Goal: Complete application form

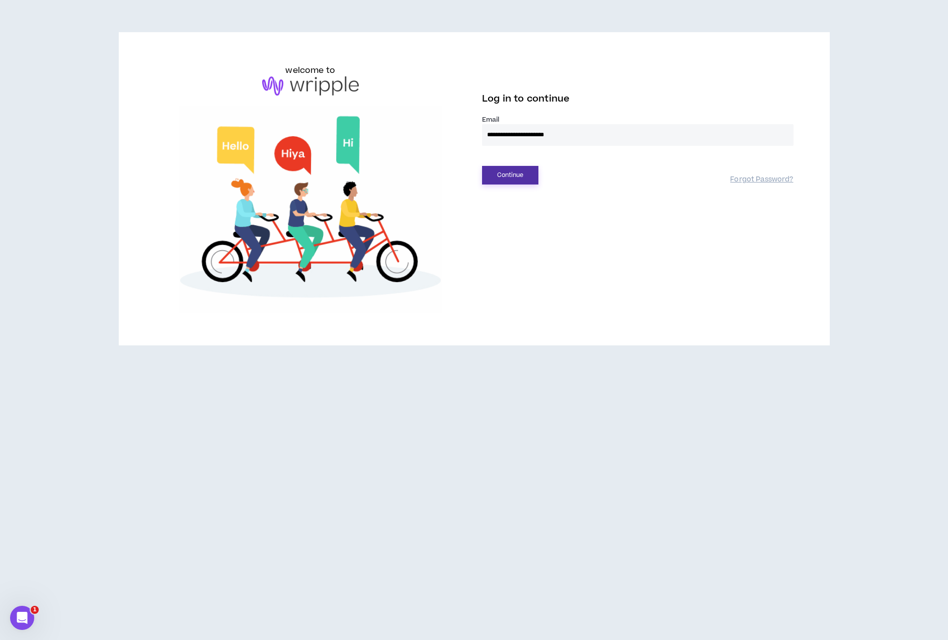
click at [507, 179] on button "Continue" at bounding box center [510, 175] width 56 height 19
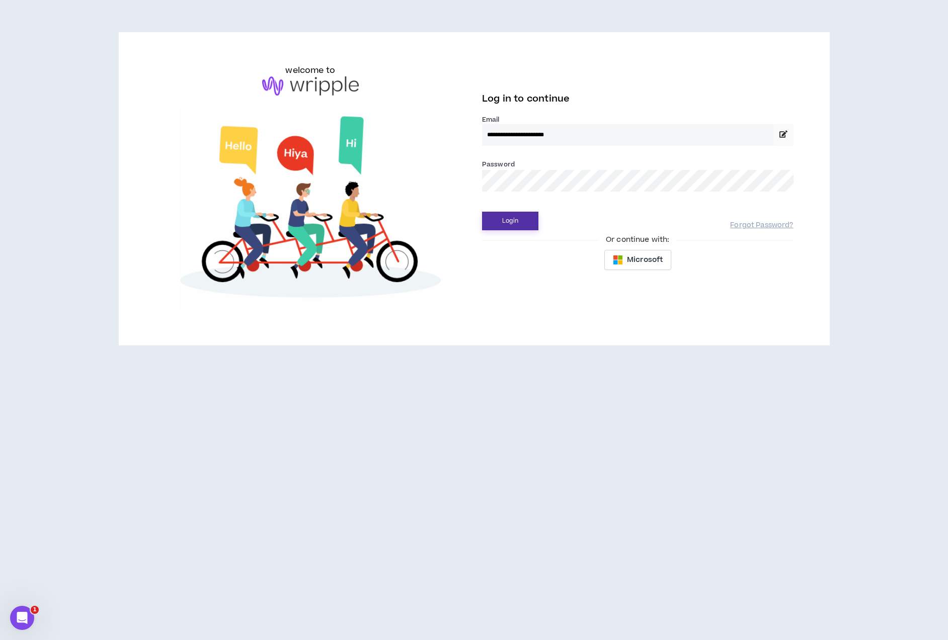
click at [522, 225] on button "Login" at bounding box center [510, 221] width 56 height 19
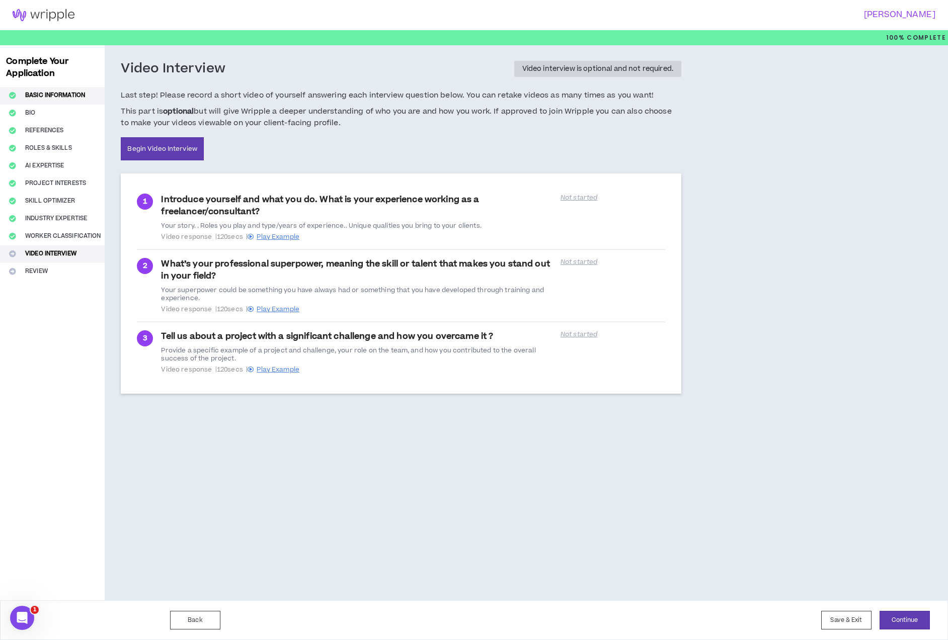
click at [60, 99] on button "Basic Information" at bounding box center [52, 96] width 105 height 18
select select "*"
select select "US"
select select "*******"
select select "*"
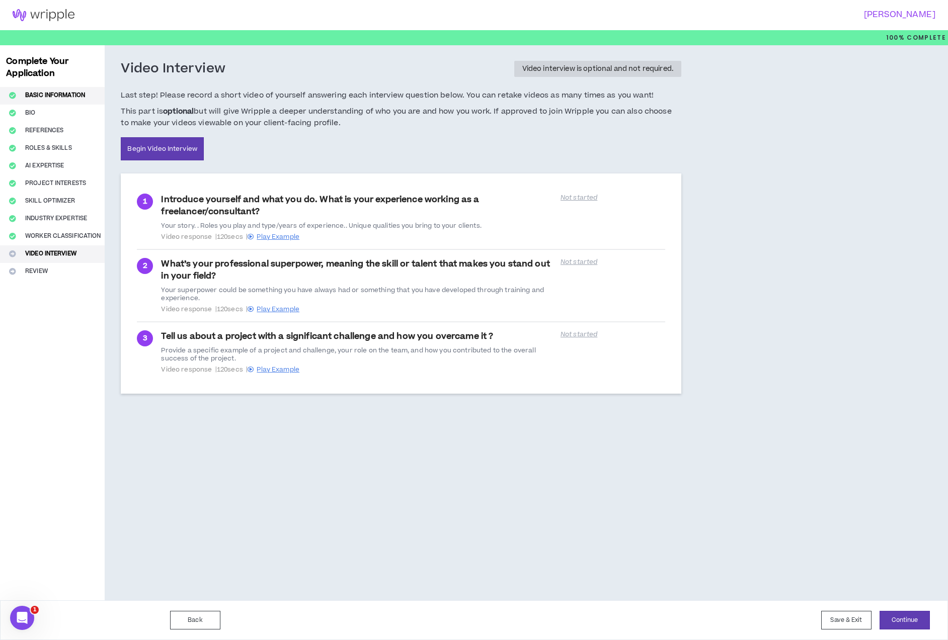
select select "**********"
select select "*****"
select select "***"
select select "**********"
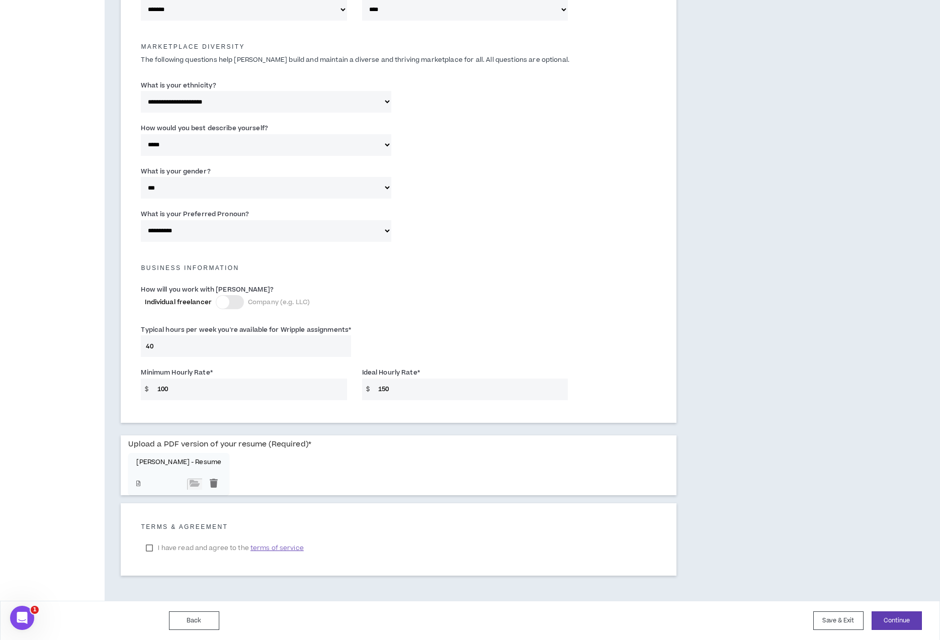
scroll to position [462, 0]
click at [386, 390] on input "150" at bounding box center [470, 389] width 195 height 22
type input "145"
click at [206, 483] on div at bounding box center [213, 483] width 15 height 11
click at [898, 620] on button "Continue" at bounding box center [897, 620] width 50 height 19
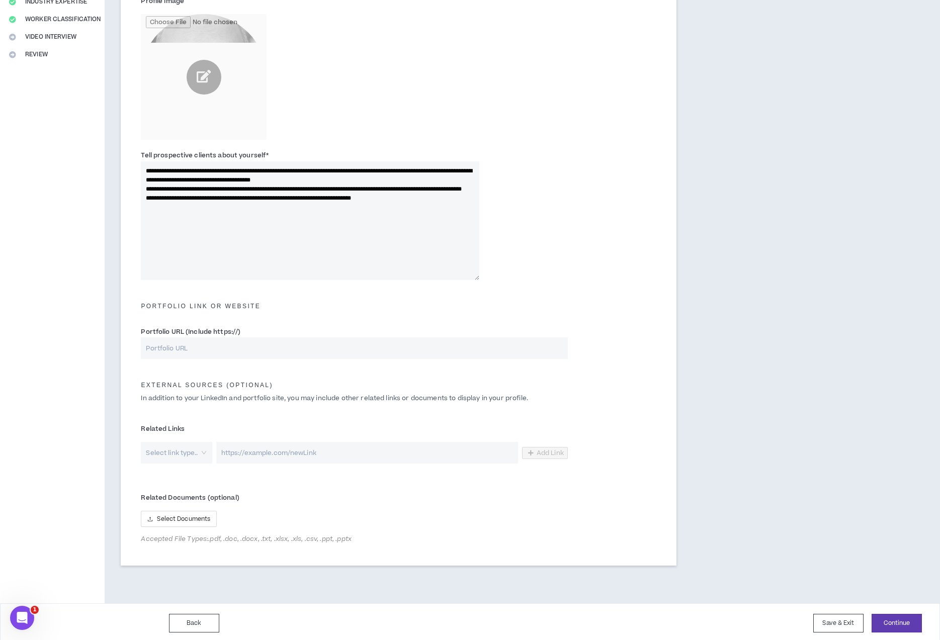
scroll to position [220, 0]
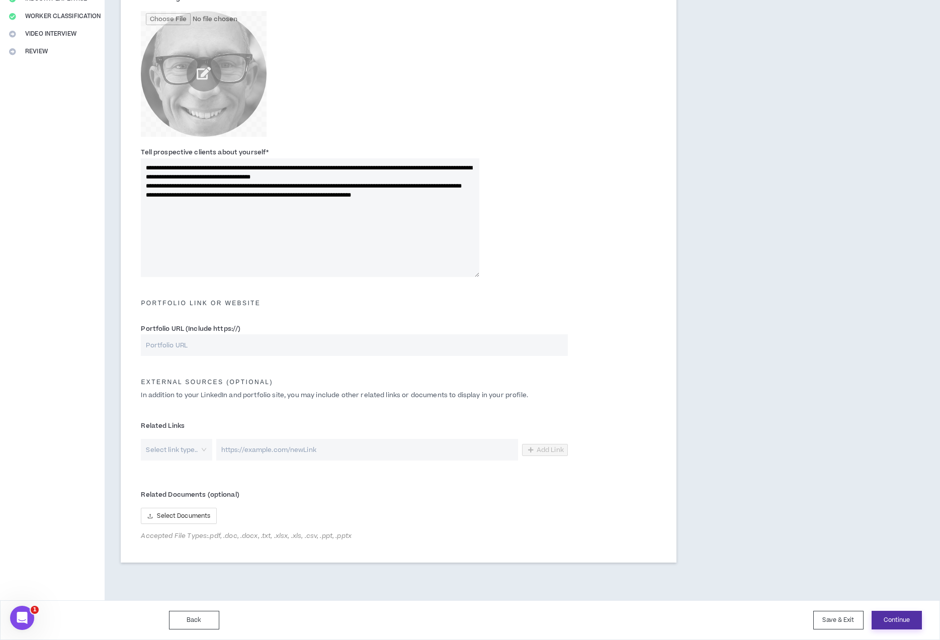
click at [904, 623] on button "Continue" at bounding box center [897, 620] width 50 height 19
type textarea "**********"
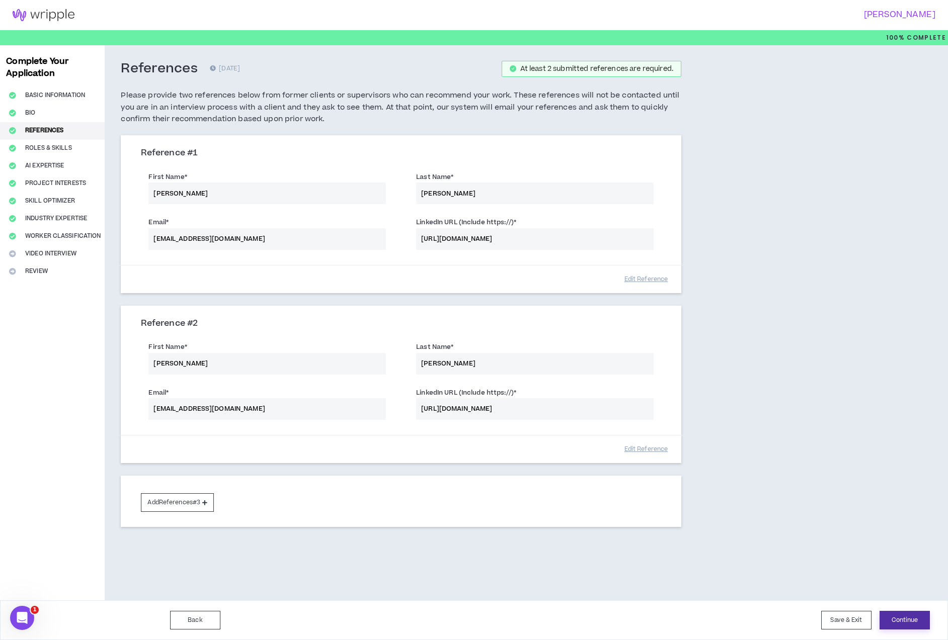
click at [898, 623] on button "Continue" at bounding box center [904, 620] width 50 height 19
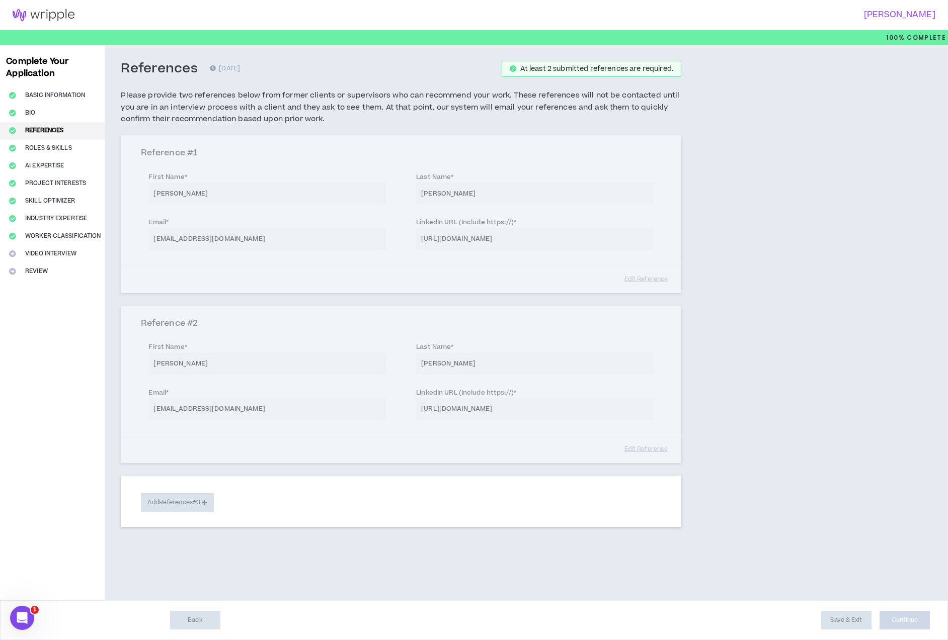
select select "***"
select select "**"
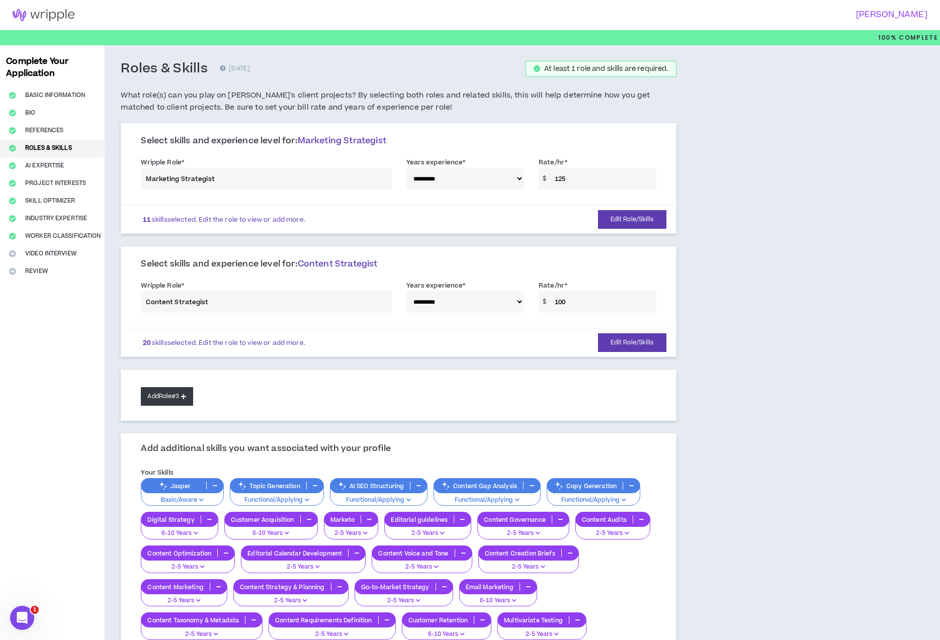
click at [168, 400] on button "Add Role #3" at bounding box center [167, 396] width 52 height 19
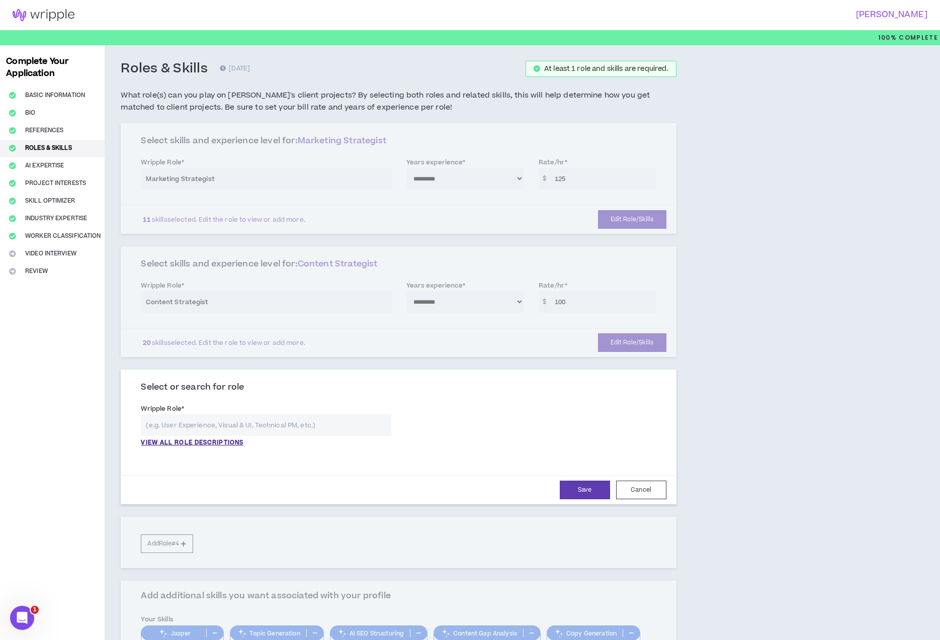
click at [213, 423] on input "text" at bounding box center [266, 425] width 250 height 22
click at [471, 426] on div "**********" at bounding box center [398, 428] width 530 height 54
click at [225, 441] on p "VIEW ALL ROLE DESCRIPTIONS" at bounding box center [192, 443] width 103 height 9
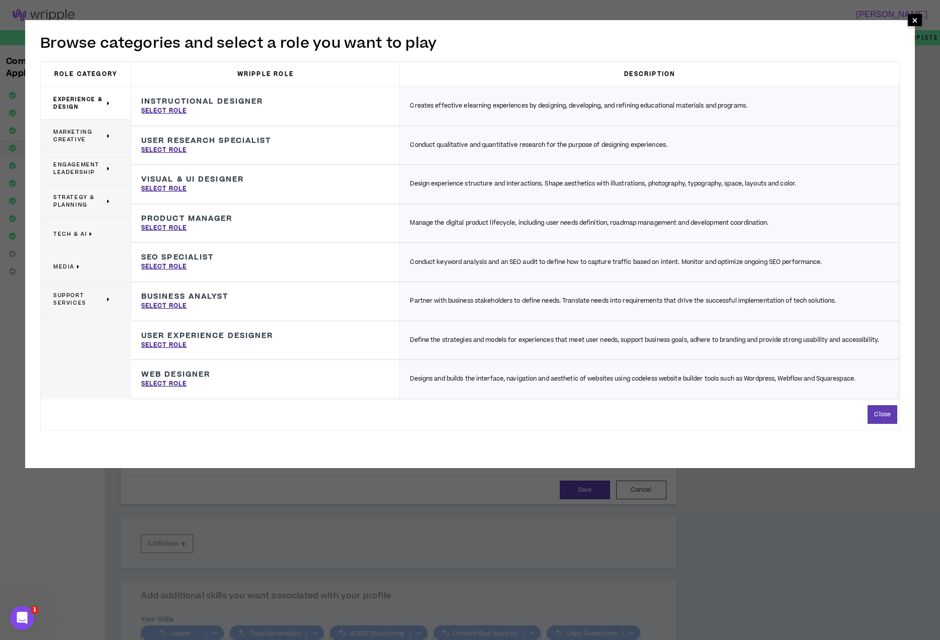
click at [915, 21] on span "×" at bounding box center [915, 20] width 6 height 12
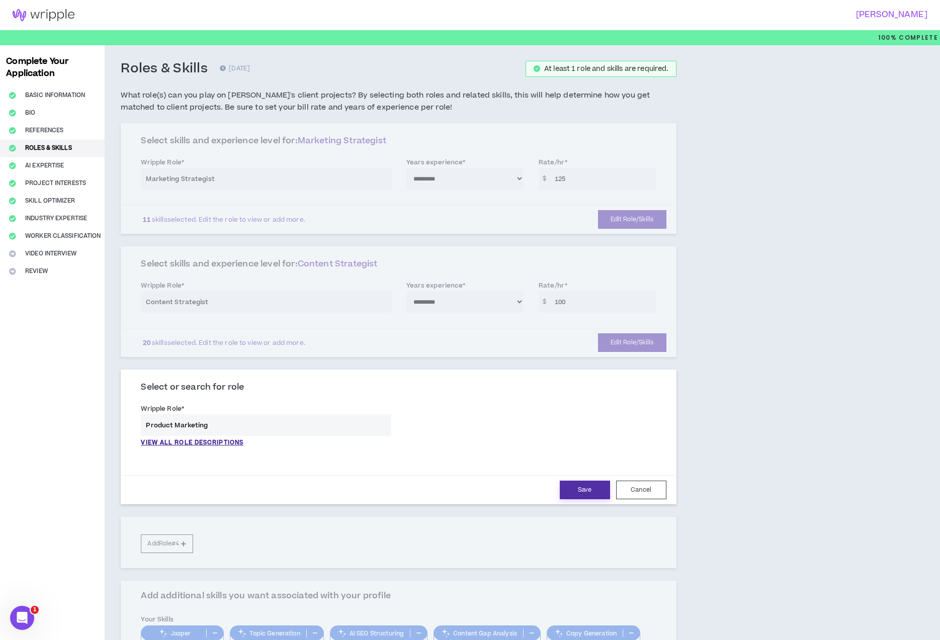
click at [575, 487] on button "Save" at bounding box center [585, 490] width 50 height 19
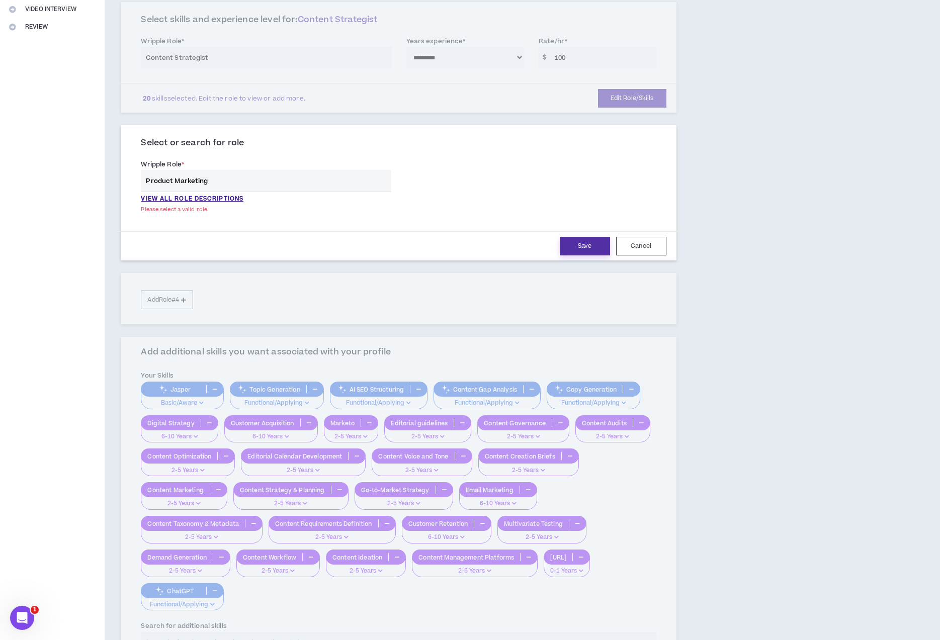
scroll to position [163, 0]
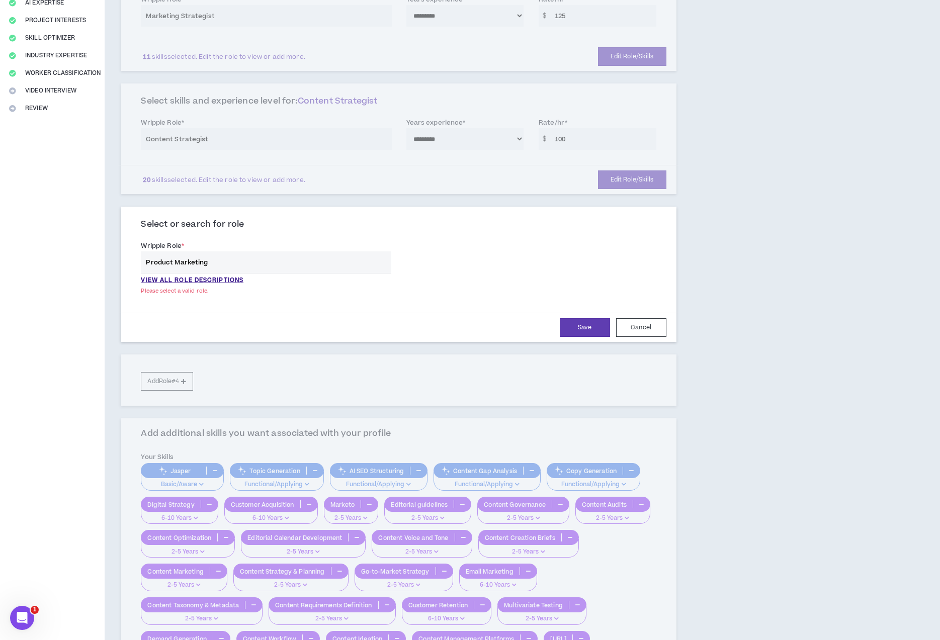
click at [204, 270] on input "Product Marketing" at bounding box center [266, 263] width 250 height 22
click at [207, 294] on p "Marketing Manager Press enter to select" at bounding box center [265, 301] width 249 height 18
type input "Marketing Manager"
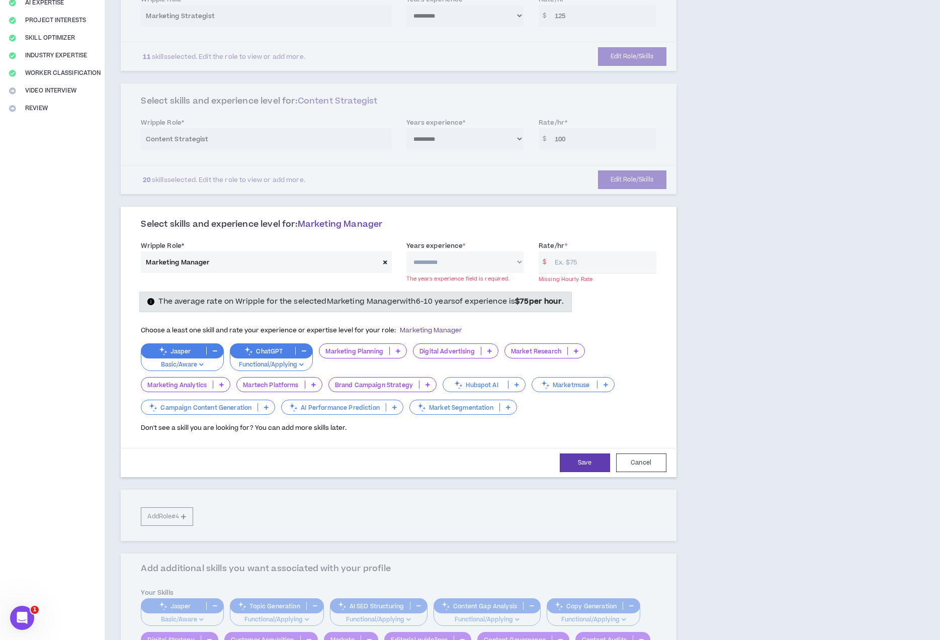
click at [453, 265] on select "**********" at bounding box center [465, 263] width 118 height 22
select select "***"
click at [406, 252] on select "**********" at bounding box center [465, 263] width 118 height 22
click at [657, 238] on div "**********" at bounding box center [398, 259] width 530 height 43
click at [586, 259] on input "Rate/hr *" at bounding box center [603, 263] width 106 height 22
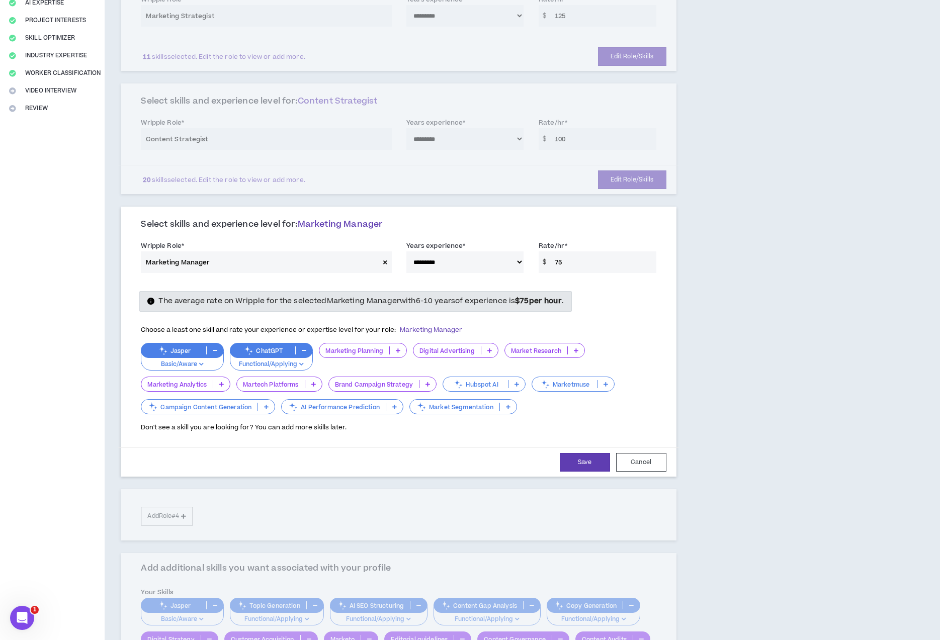
type input "75"
click at [616, 301] on div "The average rate on Wripple for the selected Marketing Manager with 6-10 years …" at bounding box center [398, 301] width 530 height 20
click at [585, 125] on div "**********" at bounding box center [398, 139] width 555 height 111
click at [584, 132] on div "**********" at bounding box center [398, 139] width 555 height 111
click at [399, 351] on icon at bounding box center [398, 350] width 5 height 5
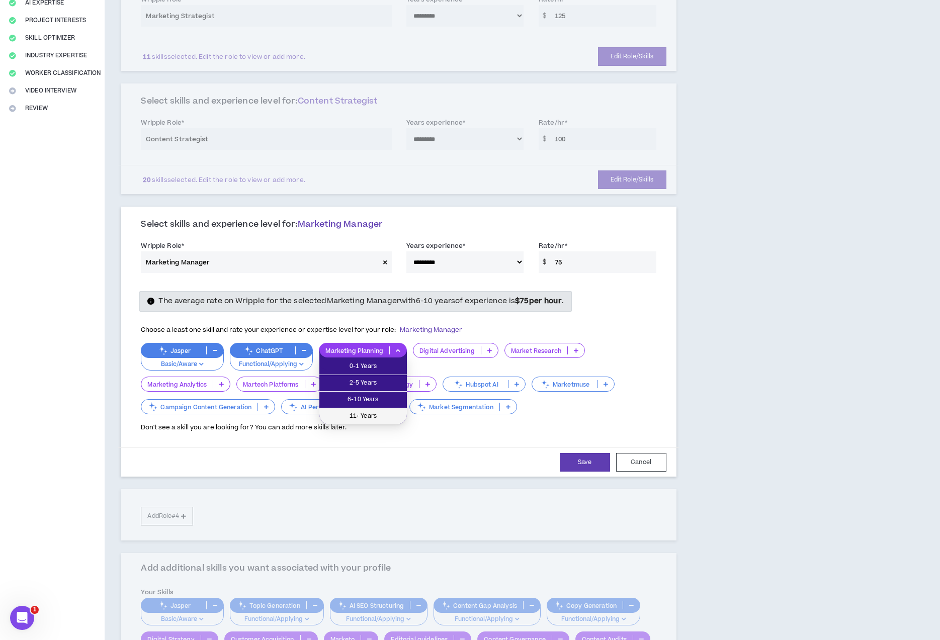
click at [382, 416] on span "11+ Years" at bounding box center [362, 416] width 75 height 11
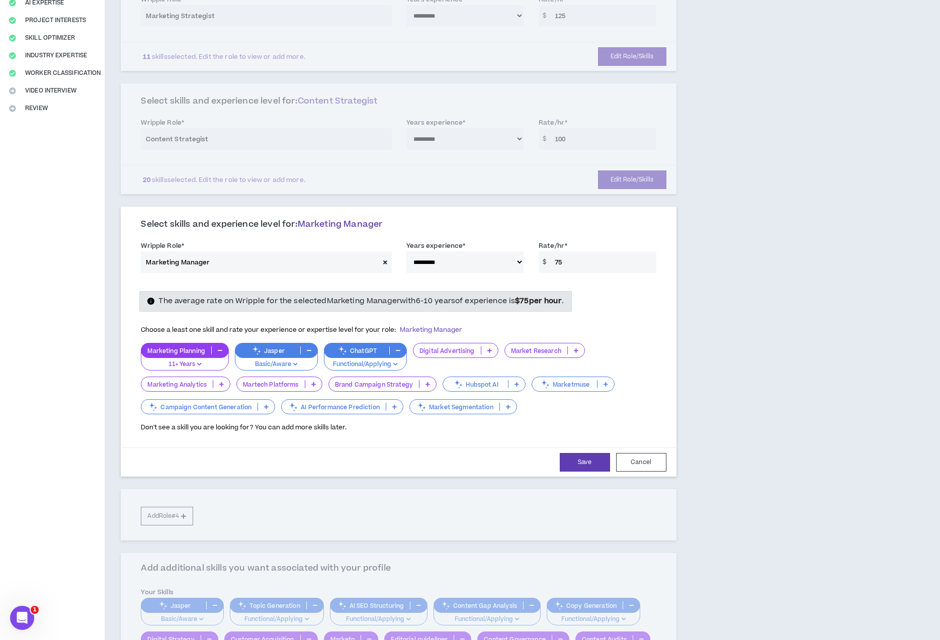
click at [309, 353] on icon "button" at bounding box center [309, 350] width 5 height 5
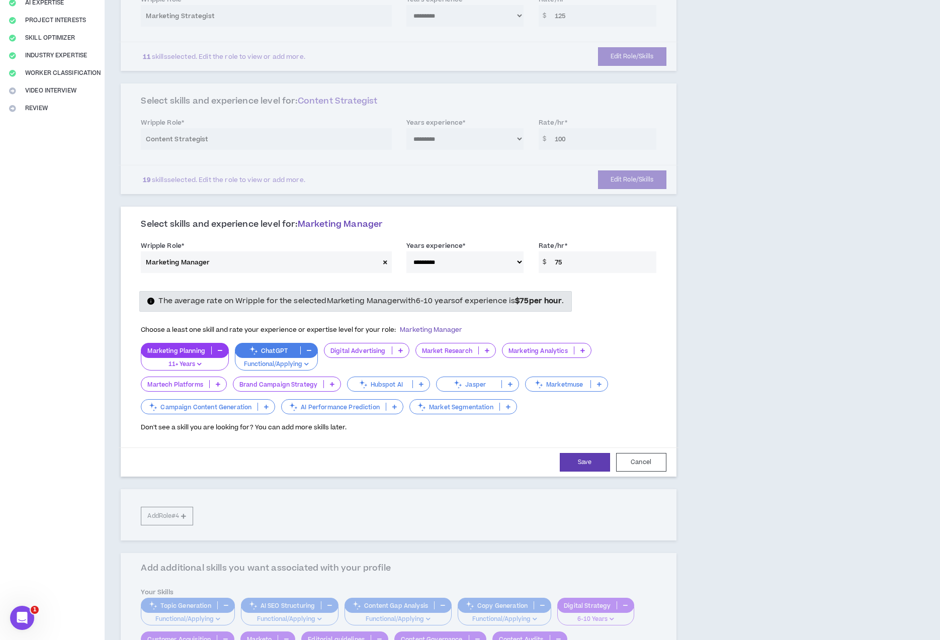
click at [512, 383] on p at bounding box center [510, 384] width 17 height 8
click at [496, 395] on span "Basic/Aware" at bounding box center [477, 399] width 70 height 11
click at [492, 353] on p at bounding box center [489, 351] width 17 height 8
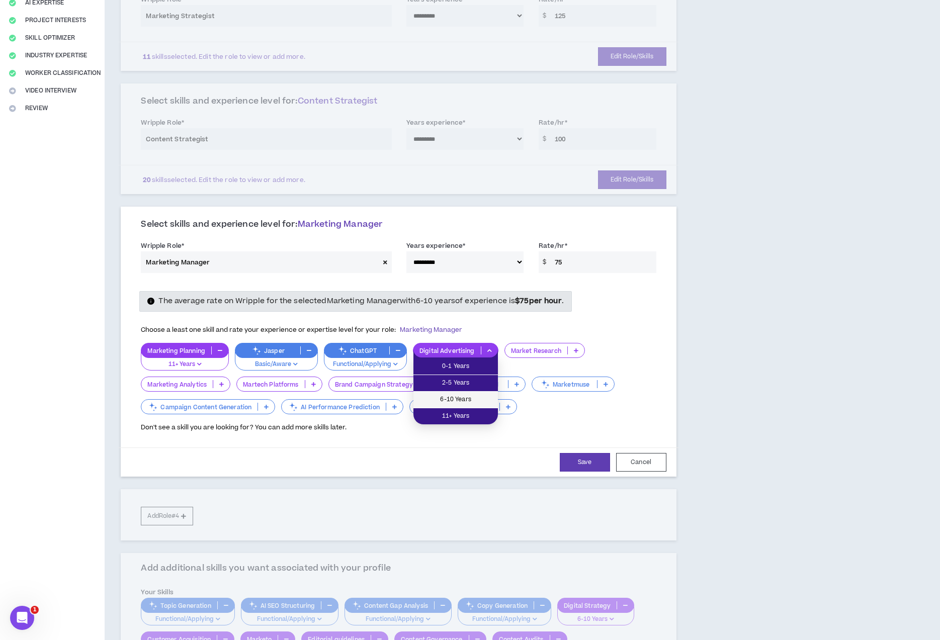
click at [483, 399] on span "6-10 Years" at bounding box center [456, 399] width 72 height 11
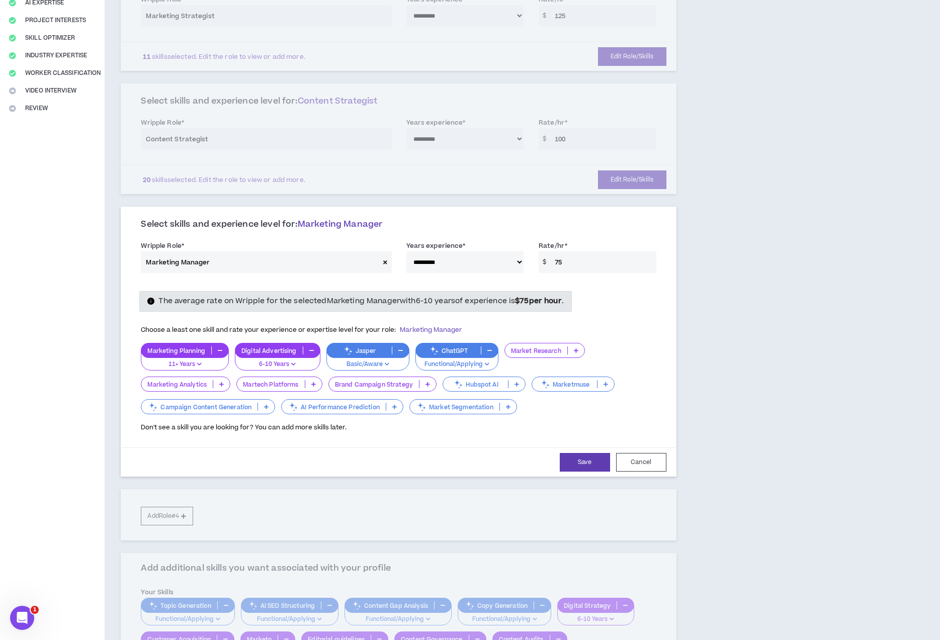
click at [570, 353] on p at bounding box center [576, 351] width 17 height 8
click at [564, 379] on span "2-5 Years" at bounding box center [545, 383] width 68 height 11
click at [223, 386] on icon at bounding box center [221, 384] width 5 height 5
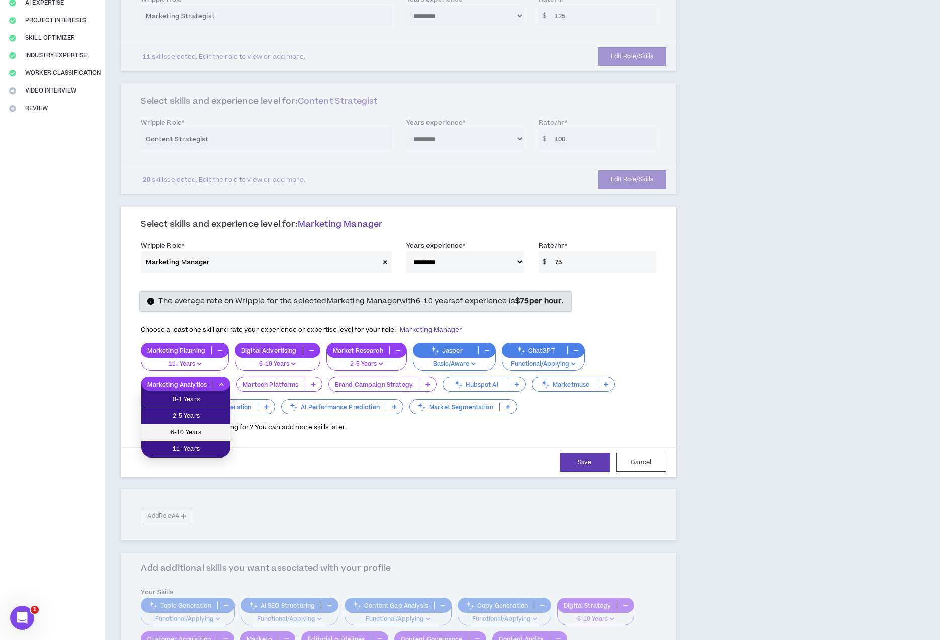
click at [216, 429] on span "6-10 Years" at bounding box center [185, 433] width 77 height 11
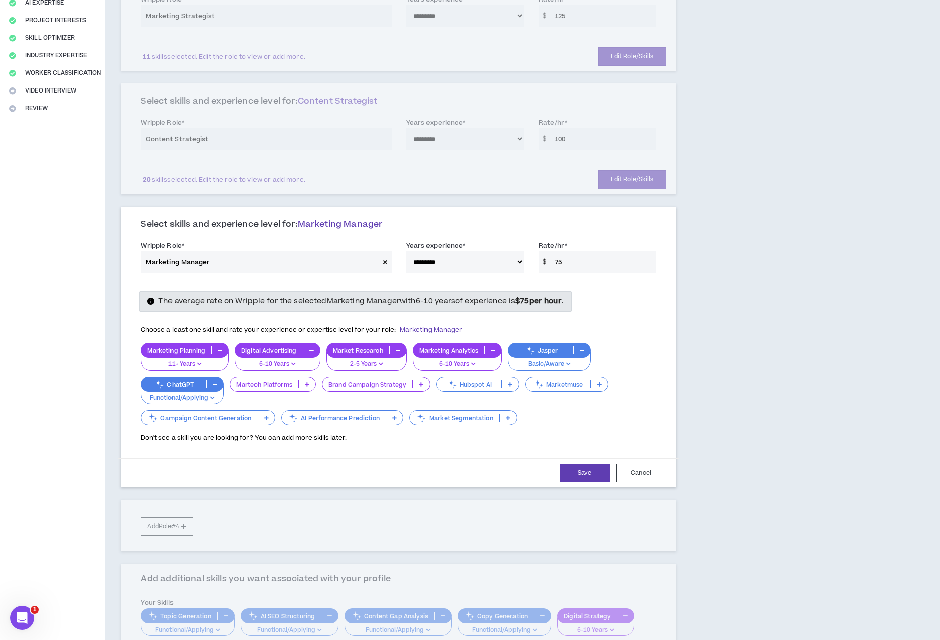
click at [305, 386] on icon at bounding box center [307, 384] width 5 height 5
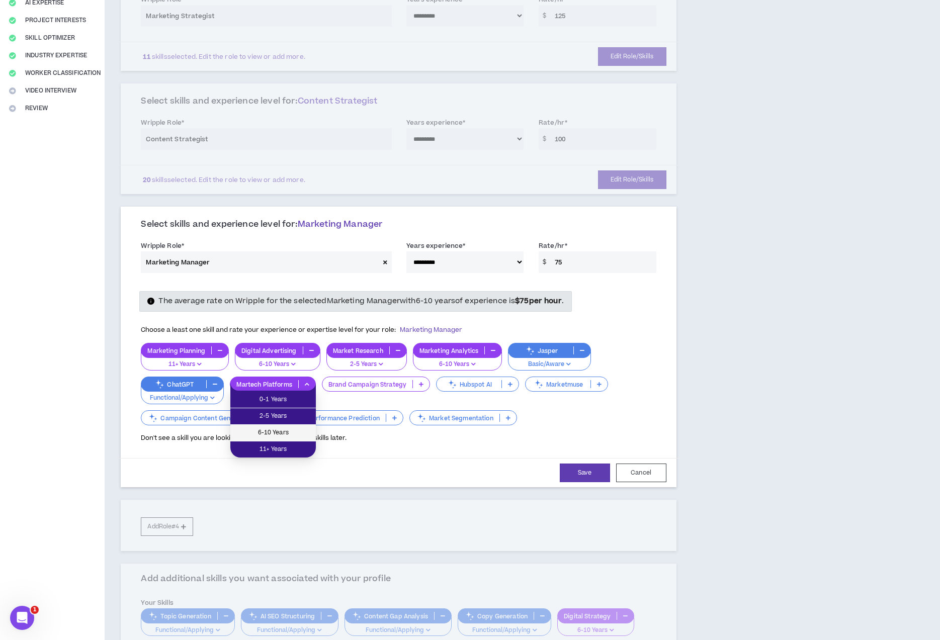
click at [296, 425] on li "6-10 Years" at bounding box center [273, 433] width 86 height 17
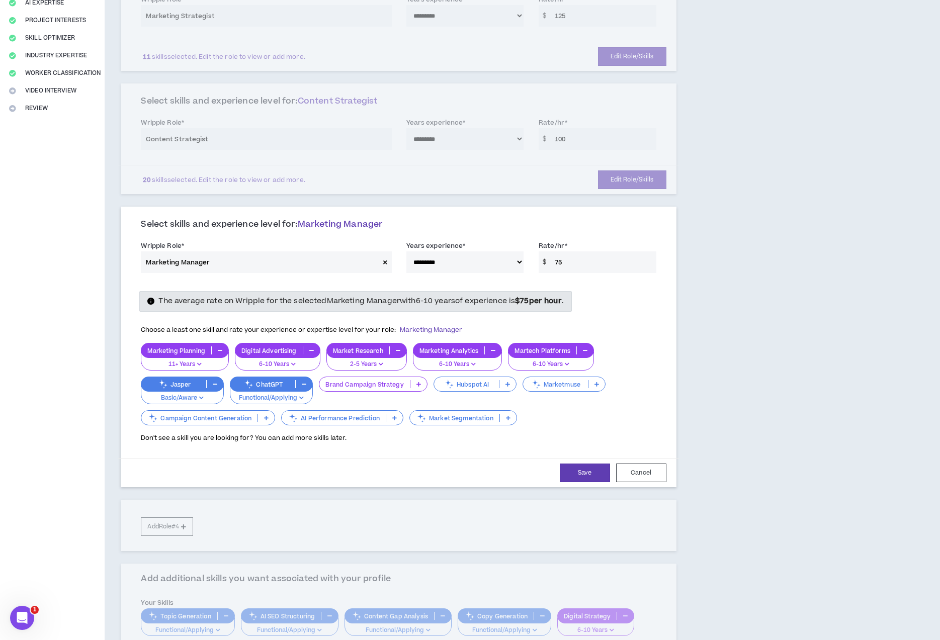
click at [422, 385] on p at bounding box center [418, 384] width 17 height 8
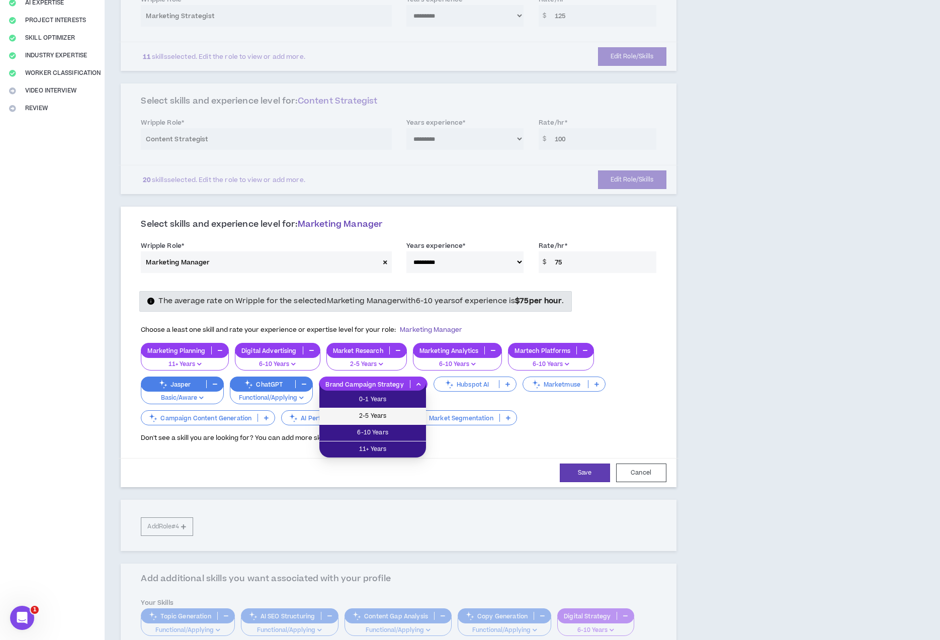
click at [410, 411] on span "2-5 Years" at bounding box center [372, 416] width 95 height 11
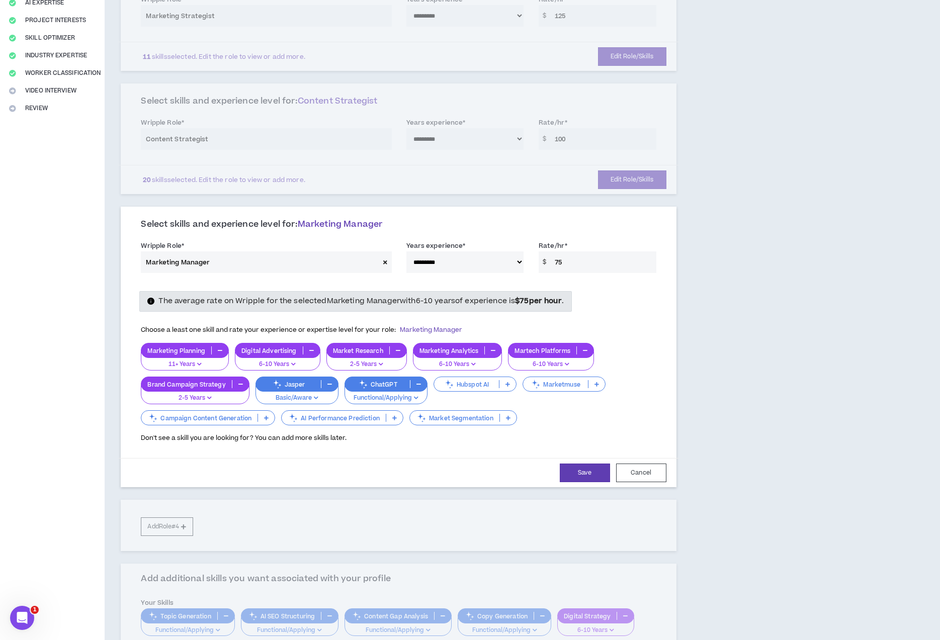
click at [266, 421] on p at bounding box center [266, 418] width 17 height 8
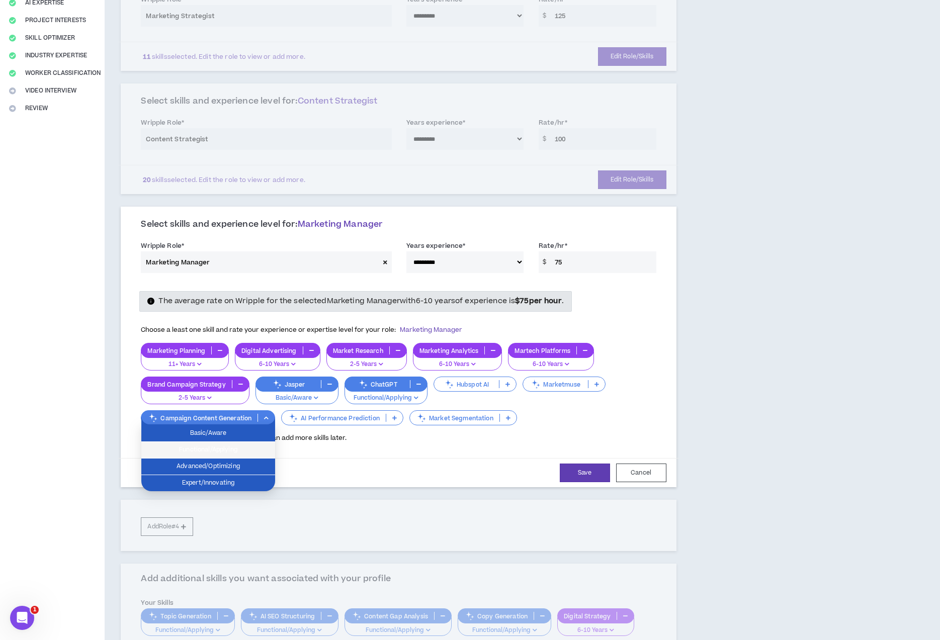
click at [261, 443] on li "Functional/Applying" at bounding box center [208, 450] width 134 height 17
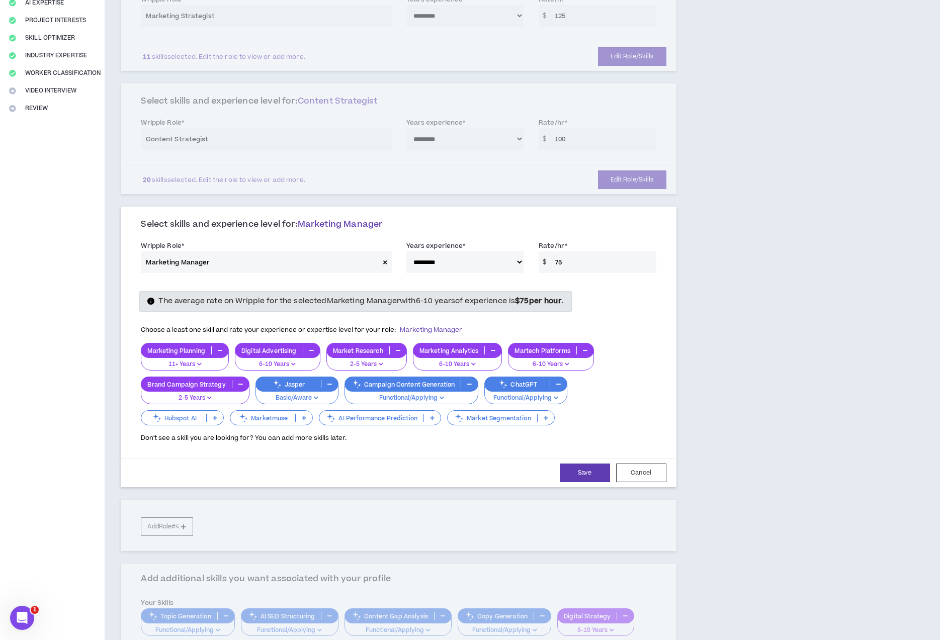
click at [538, 420] on p at bounding box center [546, 418] width 17 height 8
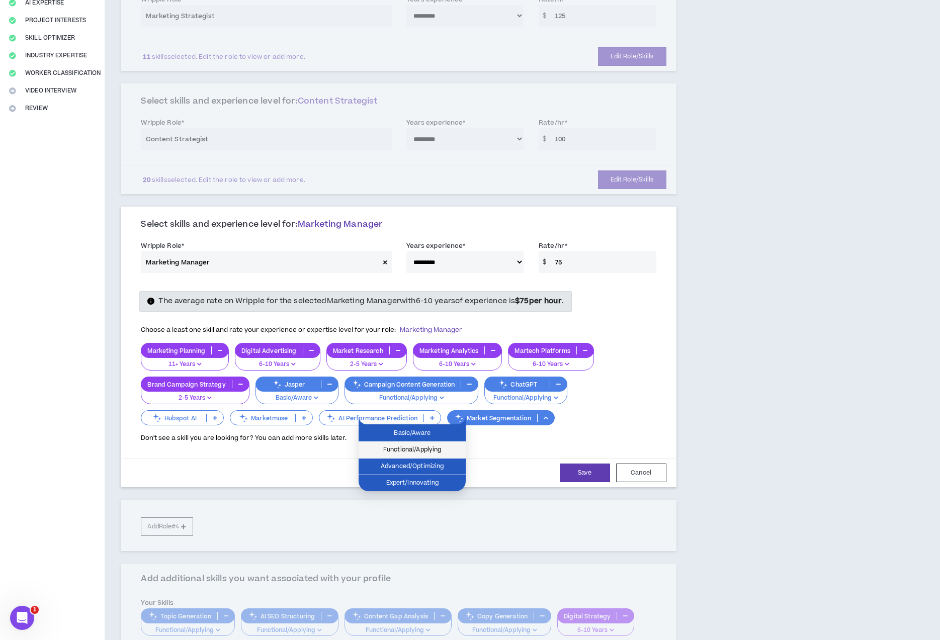
click at [442, 451] on span "Functional/Applying" at bounding box center [412, 450] width 95 height 11
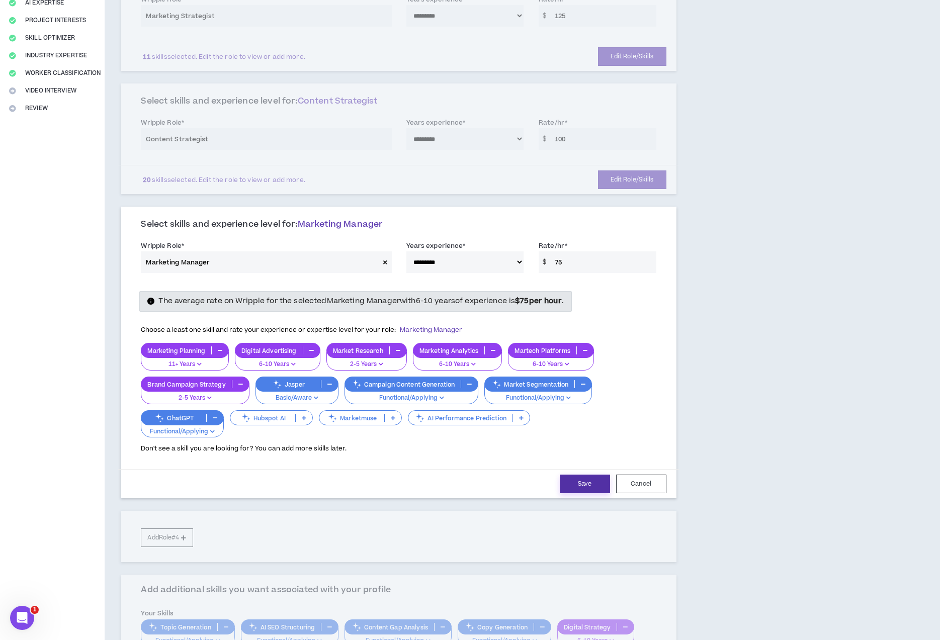
click at [593, 484] on button "Save" at bounding box center [585, 484] width 50 height 19
select select "***"
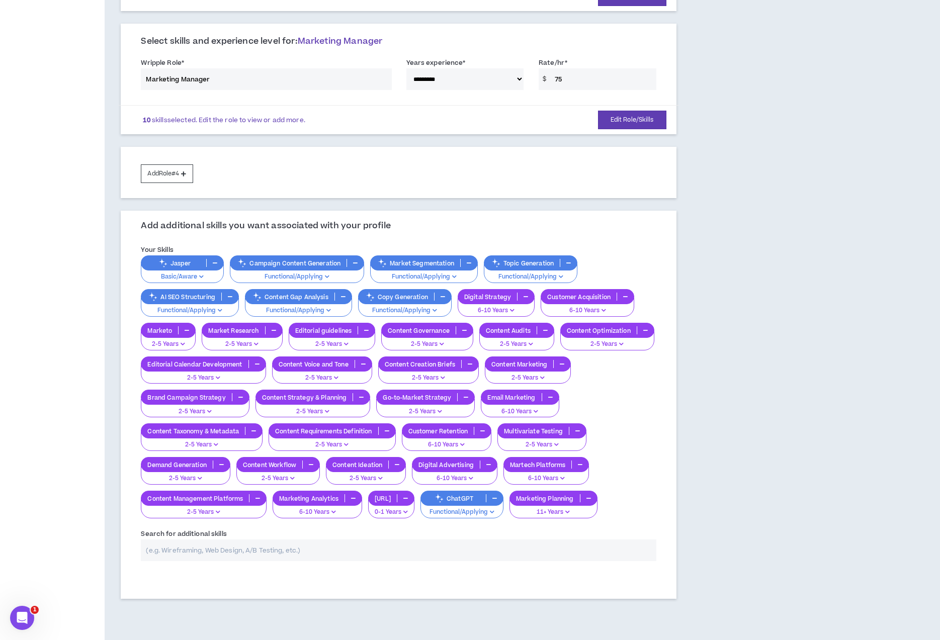
scroll to position [365, 0]
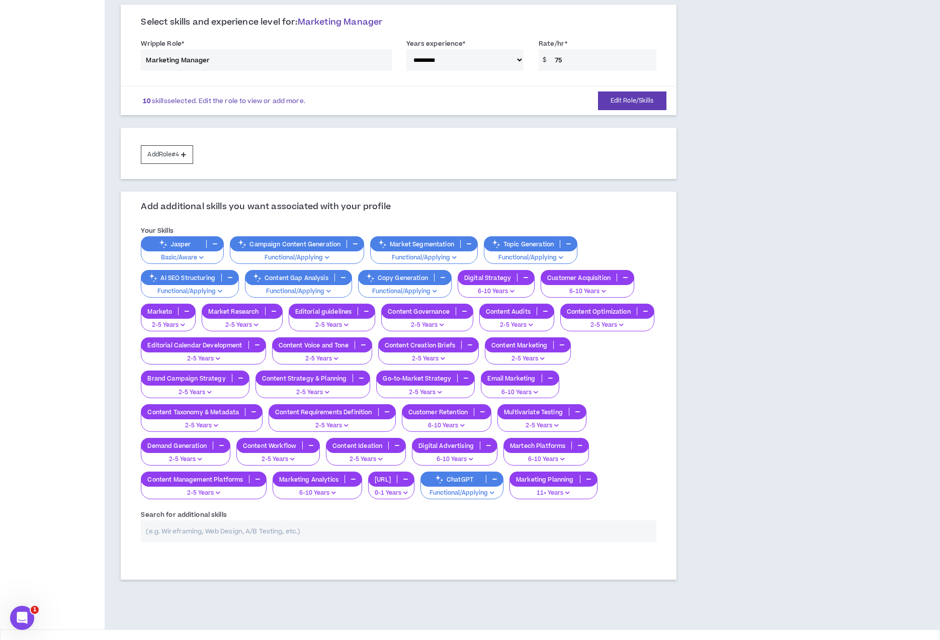
click at [320, 530] on input "text" at bounding box center [398, 532] width 515 height 22
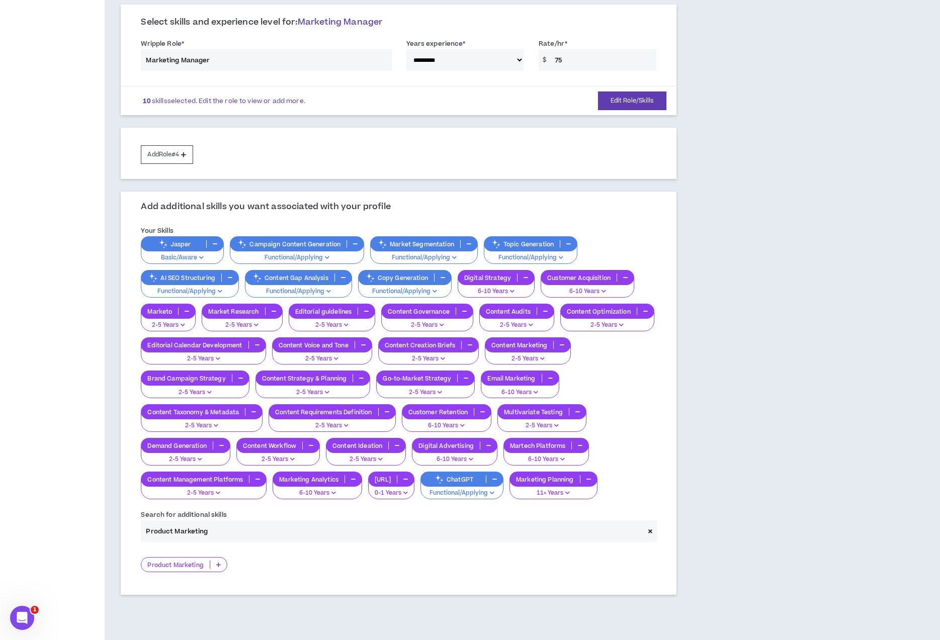
type input "Product Marketing"
click at [217, 568] on p at bounding box center [218, 565] width 17 height 8
click at [200, 627] on span "11+ Years" at bounding box center [183, 630] width 73 height 11
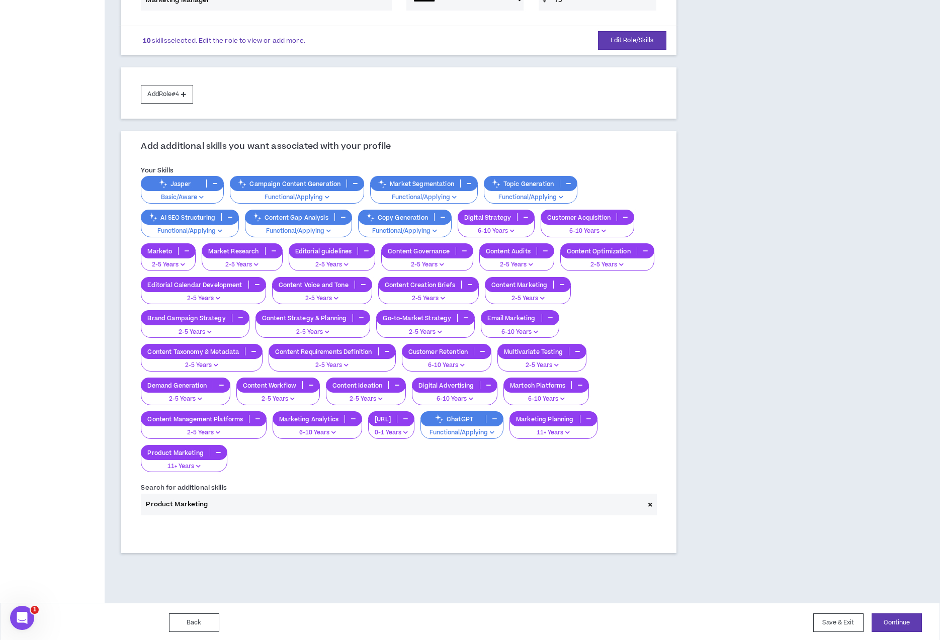
scroll to position [428, 0]
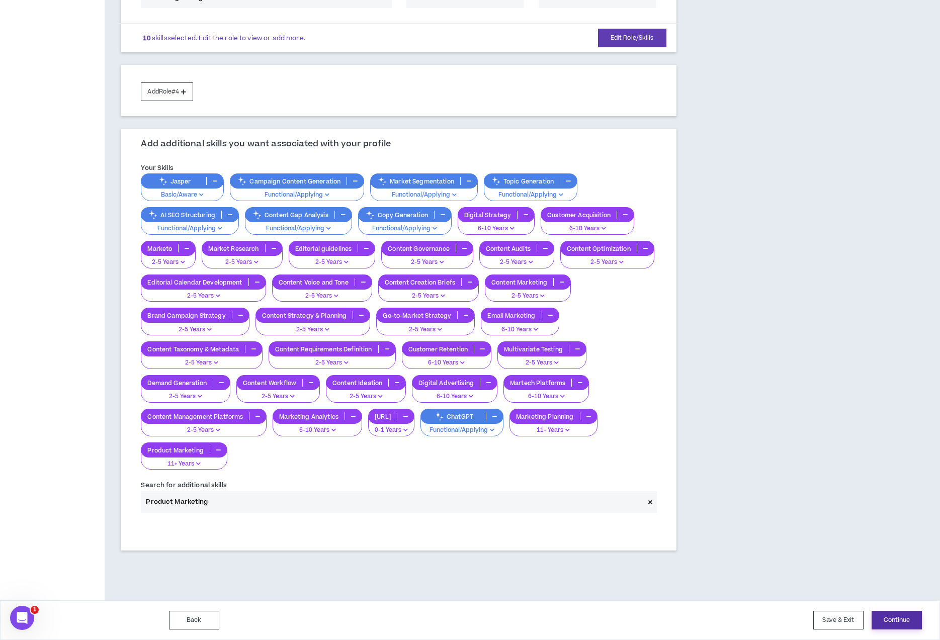
click at [890, 622] on button "Continue" at bounding box center [897, 620] width 50 height 19
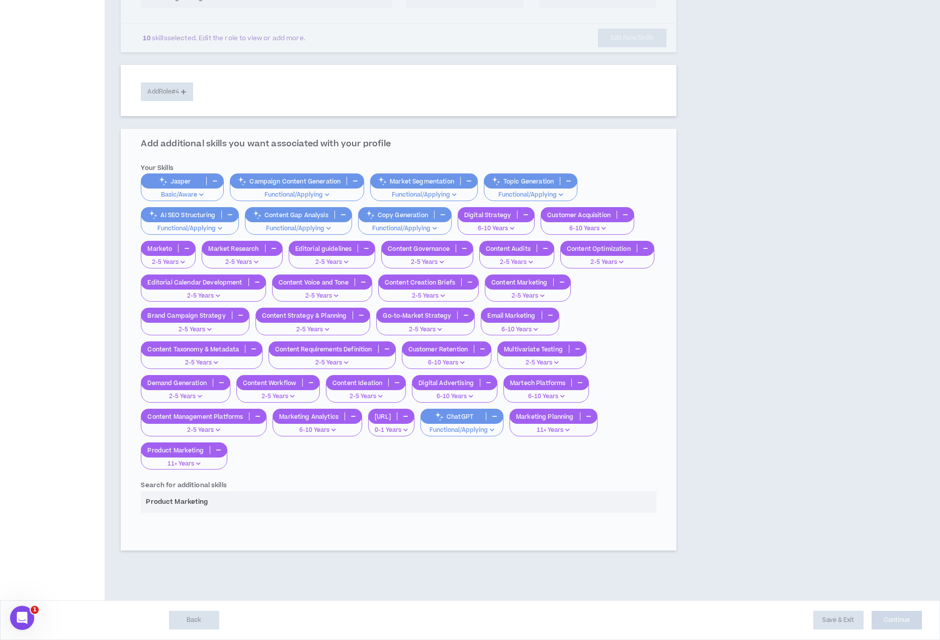
select select "*"
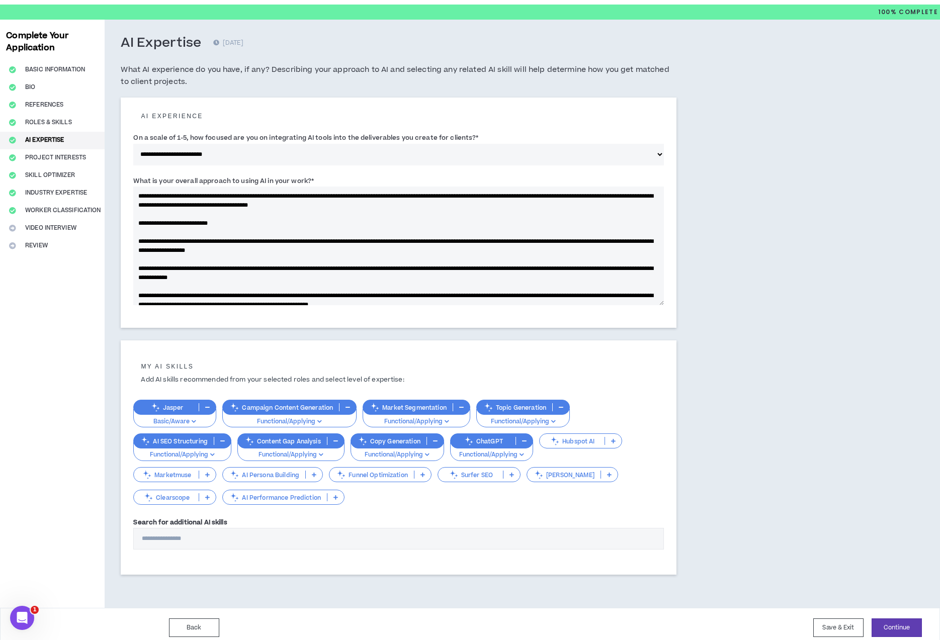
scroll to position [33, 0]
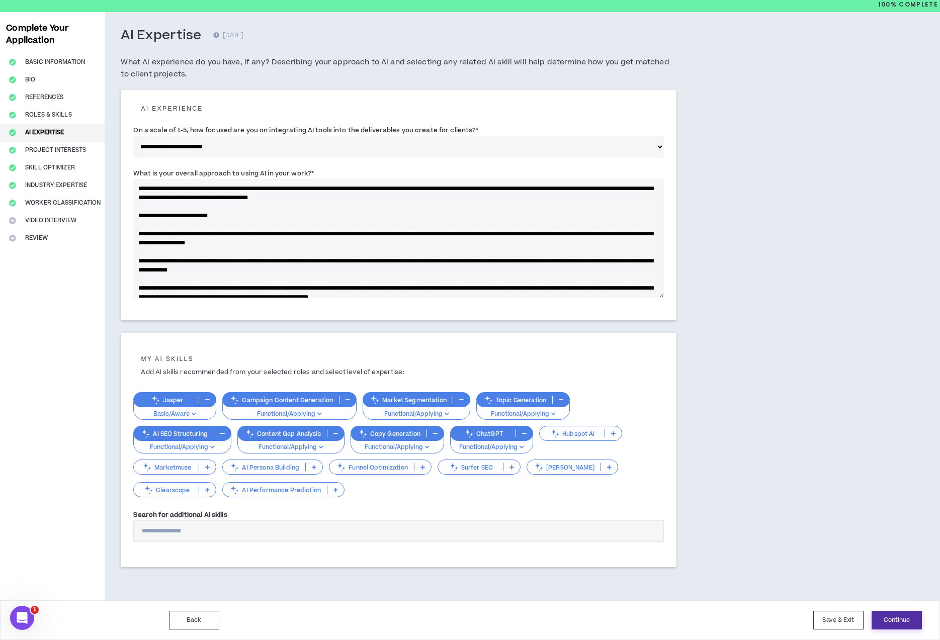
click at [897, 621] on button "Continue" at bounding box center [897, 620] width 50 height 19
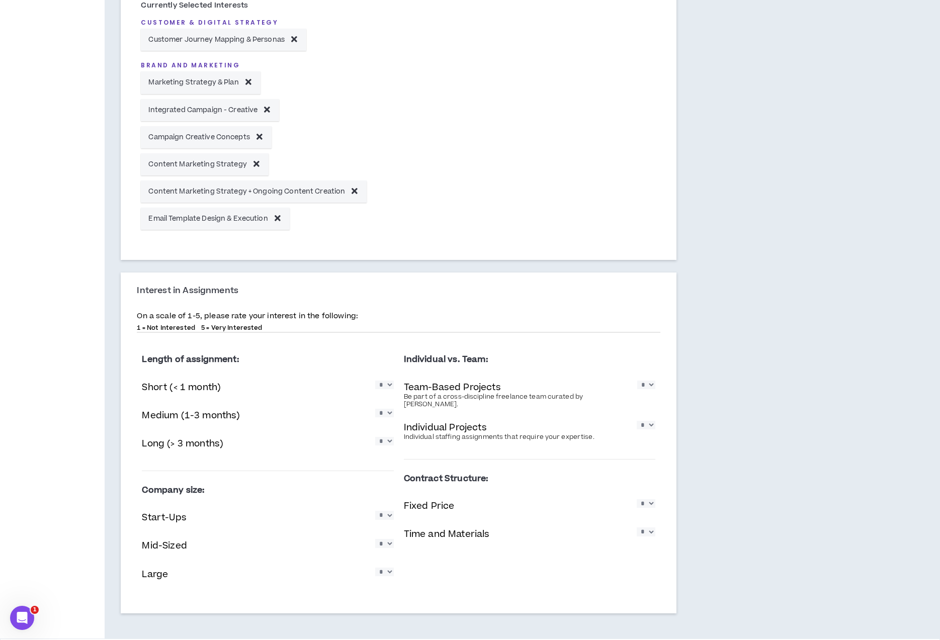
scroll to position [481, 0]
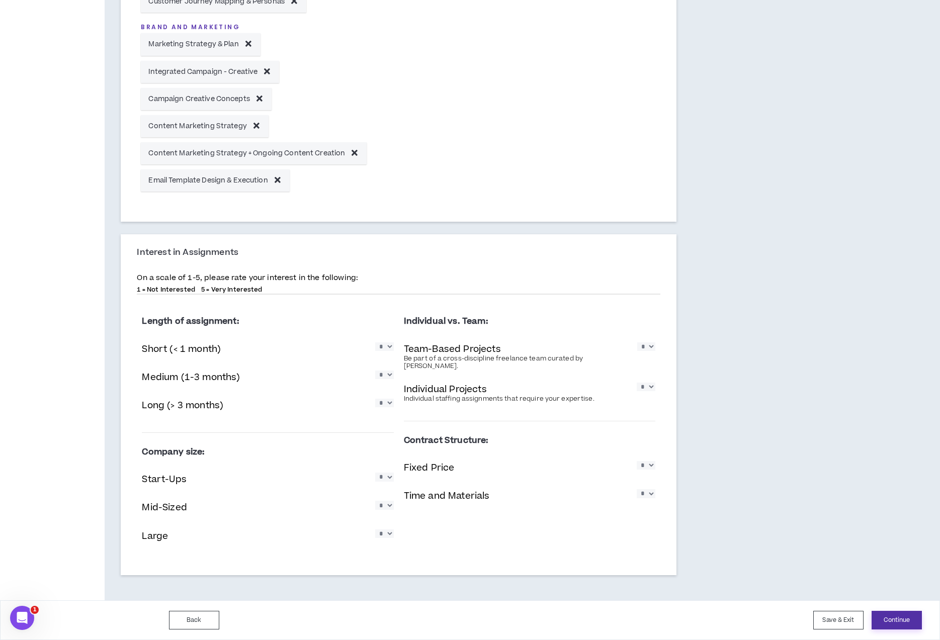
click at [887, 616] on button "Continue" at bounding box center [897, 620] width 50 height 19
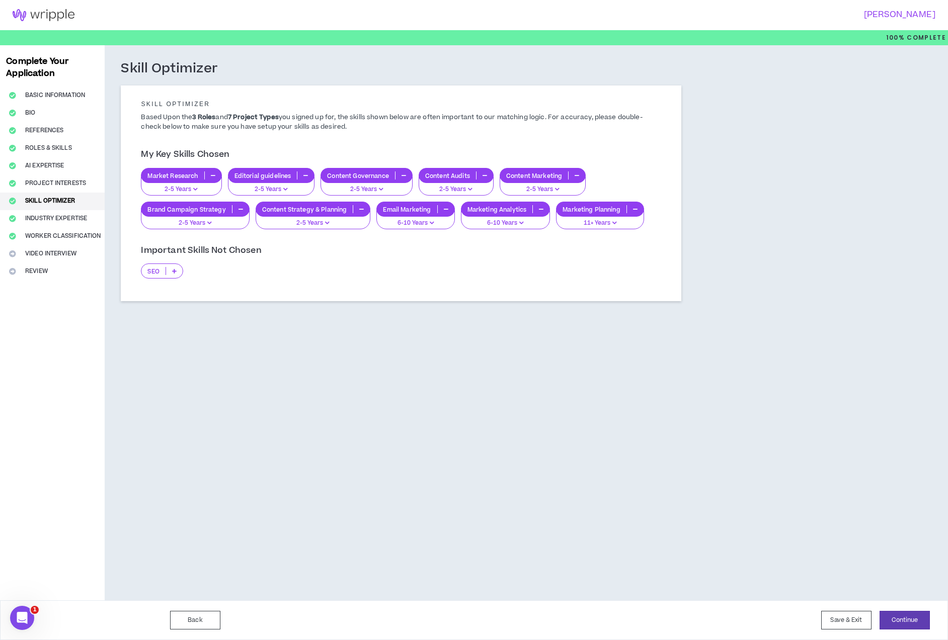
click at [177, 272] on p at bounding box center [174, 271] width 17 height 8
click at [174, 302] on span "2-5 Years" at bounding box center [162, 303] width 31 height 11
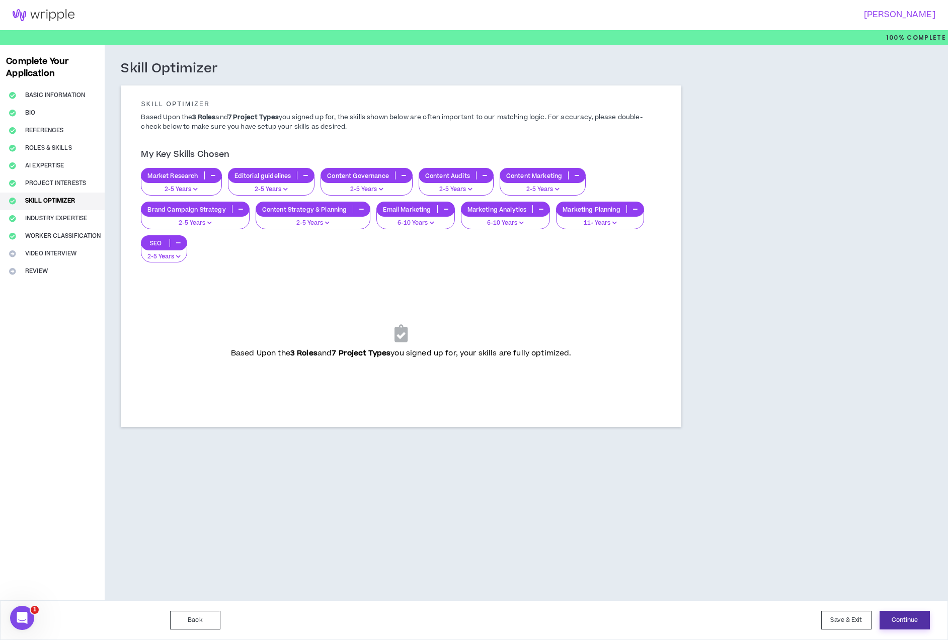
click at [905, 619] on button "Continue" at bounding box center [904, 620] width 50 height 19
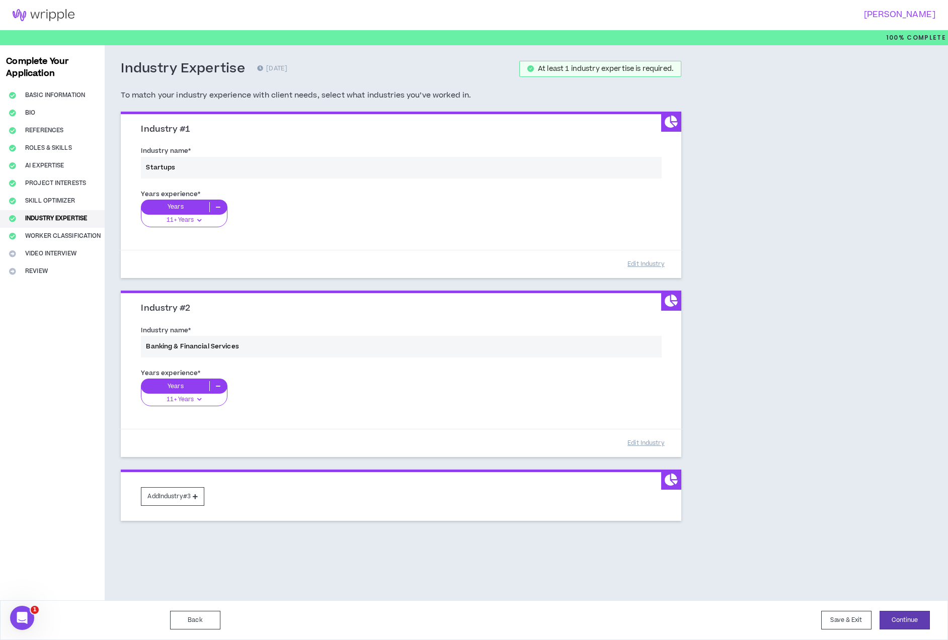
click at [669, 299] on icon at bounding box center [670, 301] width 13 height 12
click at [900, 620] on button "Continue" at bounding box center [904, 620] width 50 height 19
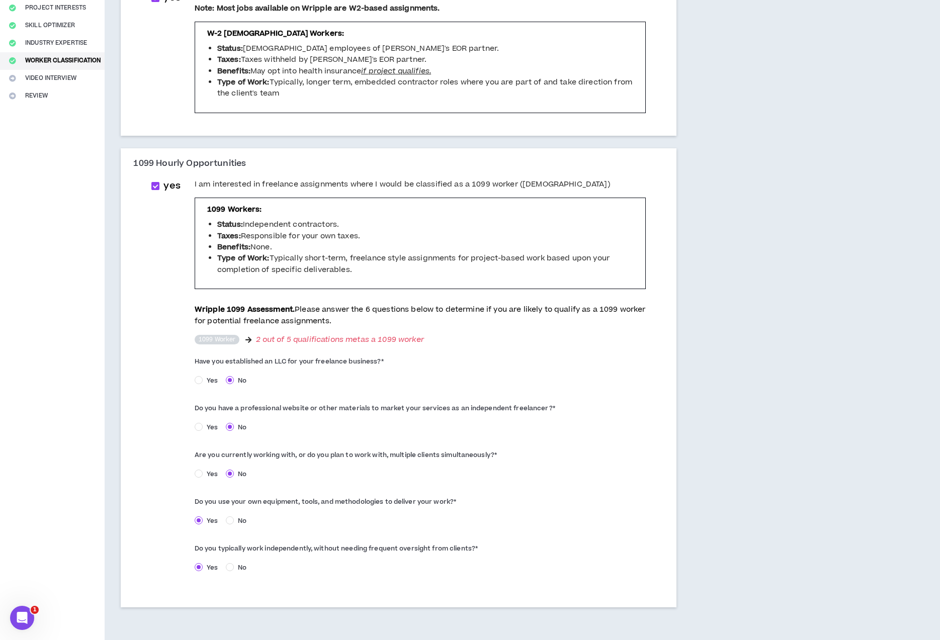
scroll to position [220, 0]
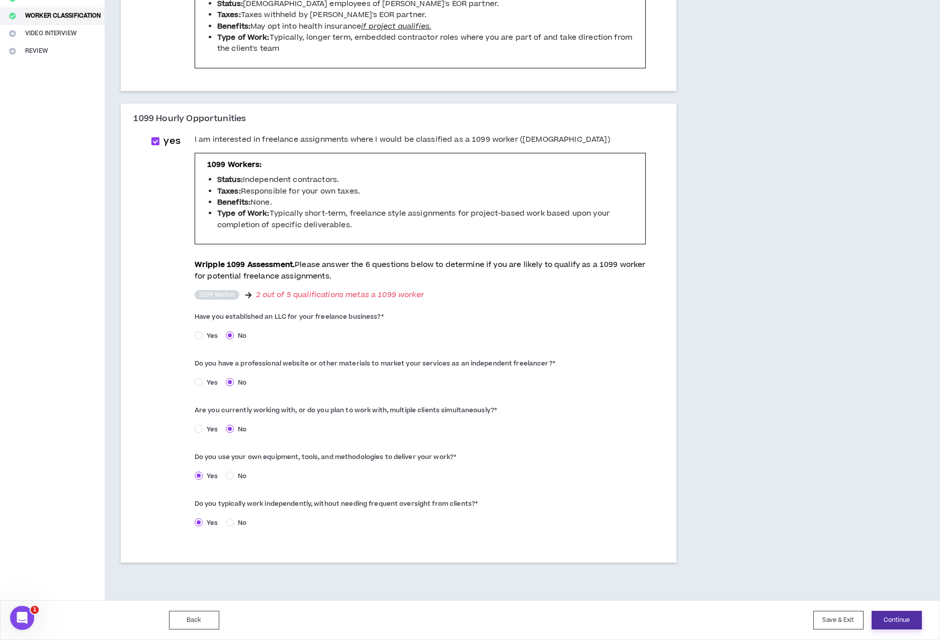
click at [914, 617] on button "Continue" at bounding box center [897, 620] width 50 height 19
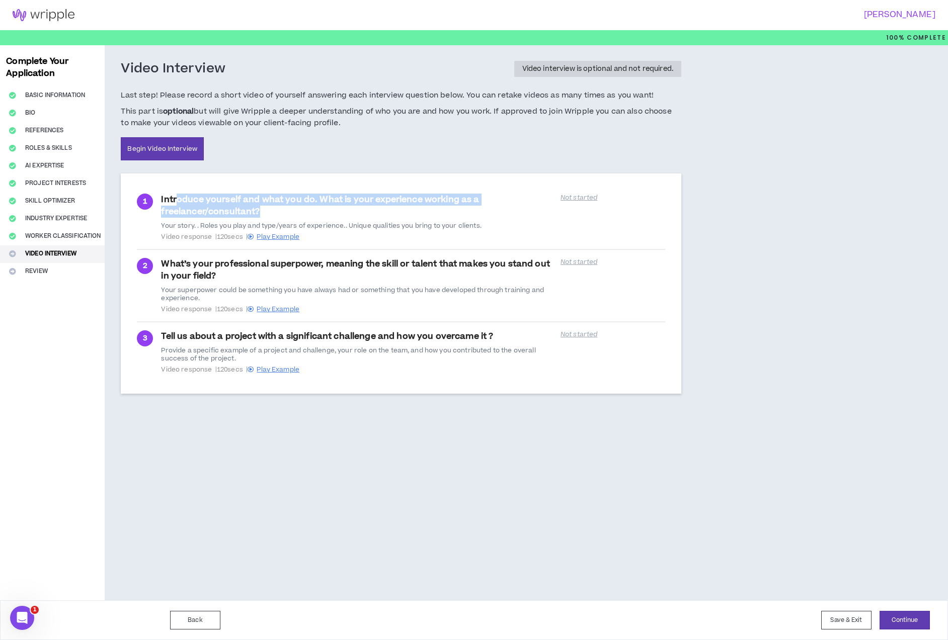
drag, startPoint x: 278, startPoint y: 213, endPoint x: 177, endPoint y: 203, distance: 101.6
click at [177, 203] on div "Introduce yourself and what you do. What is your experience working as a freela…" at bounding box center [357, 217] width 393 height 47
drag, startPoint x: 491, startPoint y: 228, endPoint x: 156, endPoint y: 206, distance: 335.8
click at [156, 206] on div "1 Introduce yourself and what you do. What is your experience working as a free…" at bounding box center [401, 217] width 528 height 47
click at [322, 238] on span "Video response | 120 secs | Play Example" at bounding box center [357, 237] width 393 height 8
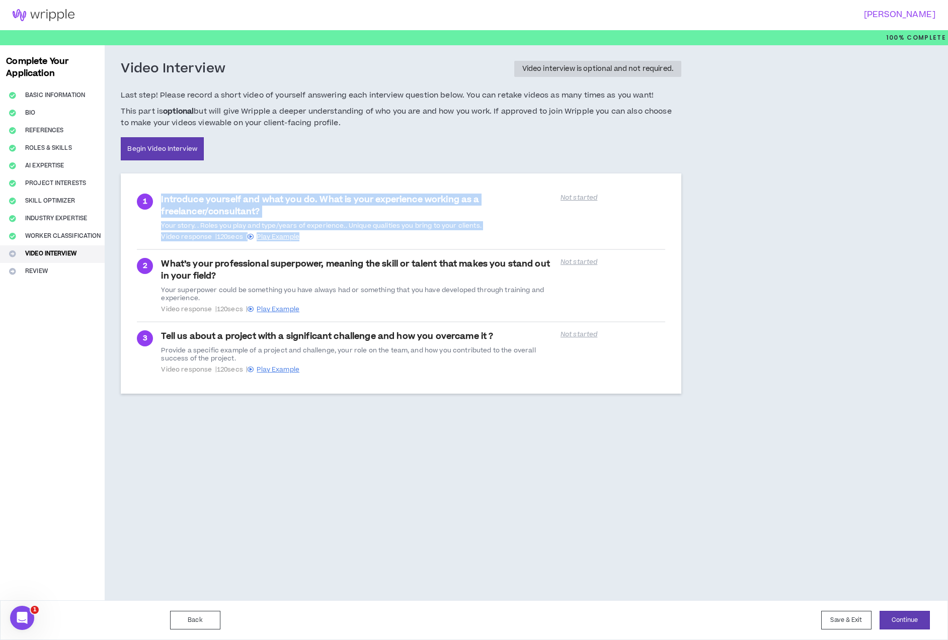
drag, startPoint x: 319, startPoint y: 238, endPoint x: 160, endPoint y: 201, distance: 163.1
click at [161, 201] on div "Introduce yourself and what you do. What is your experience working as a freela…" at bounding box center [357, 217] width 393 height 47
copy div "Introduce yourself and what you do. What is your experience working as a freela…"
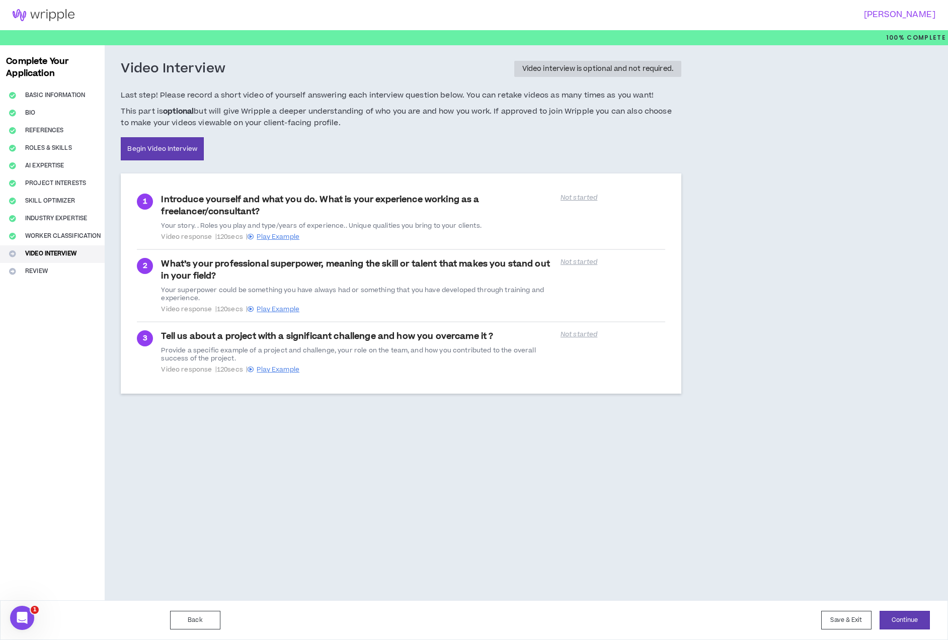
click at [460, 420] on div "Video Interview Video interview is optional and not required. Last step! Please…" at bounding box center [460, 322] width 711 height 555
click at [843, 625] on button "Save & Exit" at bounding box center [846, 620] width 50 height 19
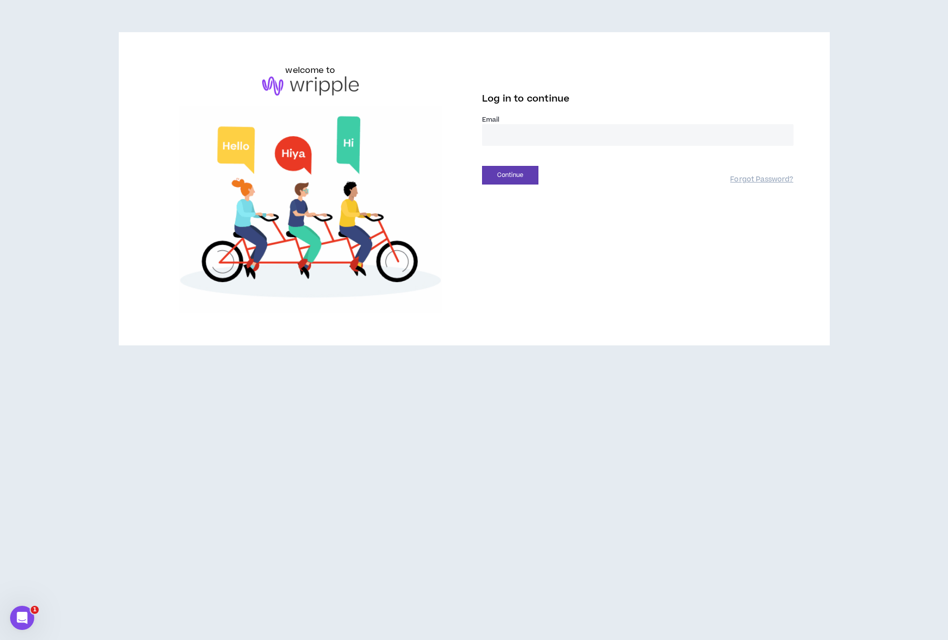
type input "**********"
click at [87, 84] on div "**********" at bounding box center [474, 193] width 948 height 386
